Goal: Information Seeking & Learning: Learn about a topic

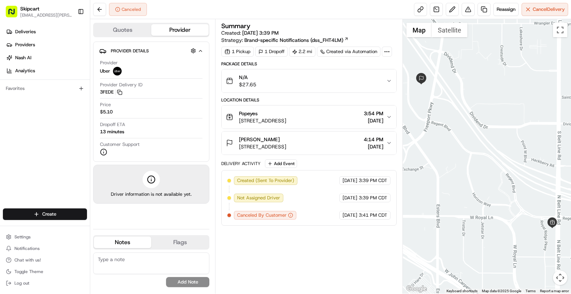
click at [123, 30] on button "Quotes" at bounding box center [122, 30] width 57 height 12
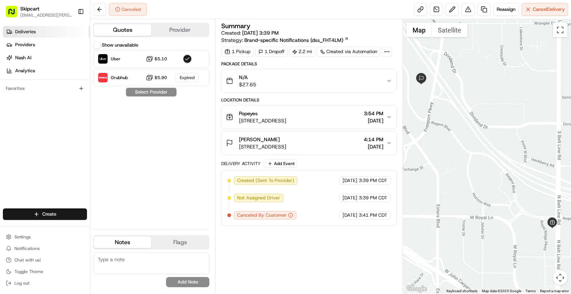
click at [21, 31] on span "Deliveries" at bounding box center [25, 32] width 21 height 6
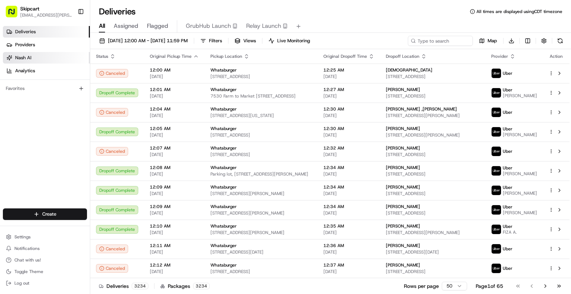
click at [26, 56] on span "Nash AI" at bounding box center [23, 58] width 16 height 6
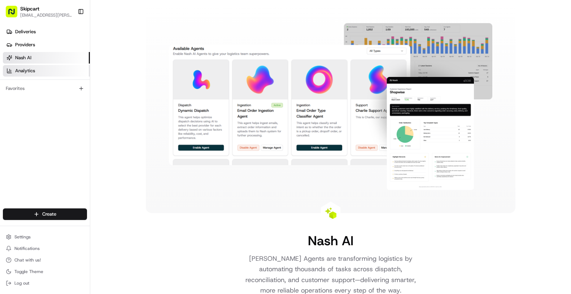
click at [27, 69] on span "Analytics" at bounding box center [25, 71] width 20 height 6
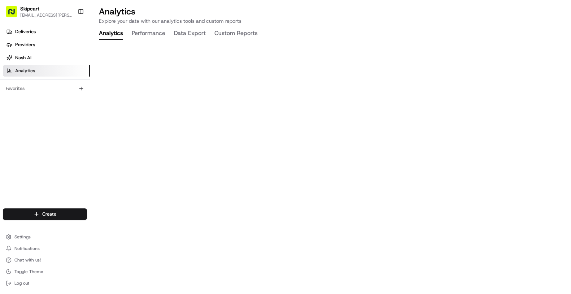
click at [149, 30] on button "Performance" at bounding box center [149, 33] width 34 height 12
